Goal: Transaction & Acquisition: Download file/media

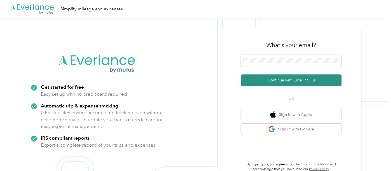
click at [273, 78] on button "Continue with Email / SSO" at bounding box center [291, 80] width 101 height 12
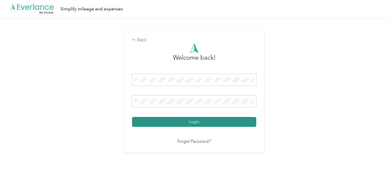
click at [164, 119] on button "Login" at bounding box center [194, 122] width 124 height 10
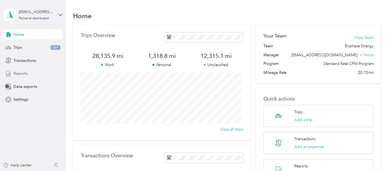
click at [17, 72] on span "Reports" at bounding box center [20, 73] width 14 height 6
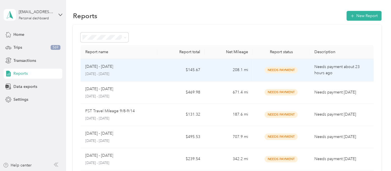
click at [293, 69] on span "Needs Payment" at bounding box center [280, 70] width 33 height 6
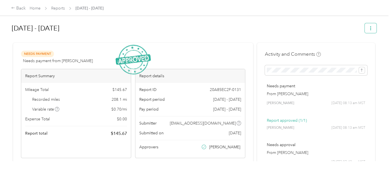
click at [365, 27] on button "button" at bounding box center [370, 28] width 12 height 10
click at [360, 47] on span "Download" at bounding box center [352, 49] width 18 height 6
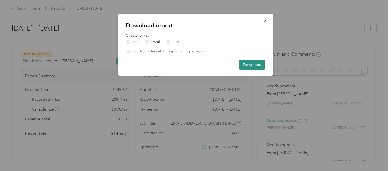
click at [251, 65] on button "Download" at bounding box center [252, 65] width 27 height 10
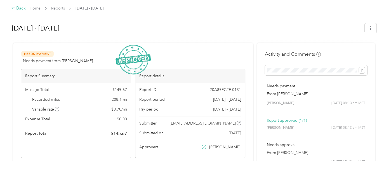
click at [14, 6] on icon at bounding box center [13, 8] width 4 height 4
